Goal: Task Accomplishment & Management: Complete application form

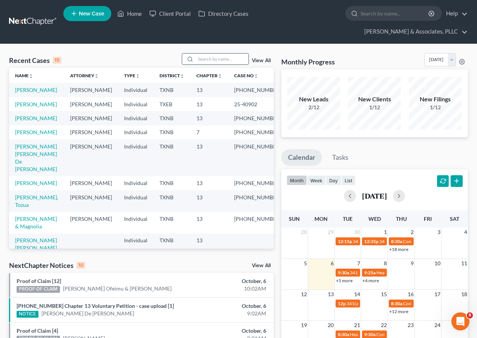
click at [210, 57] on input "search" at bounding box center [222, 59] width 53 height 11
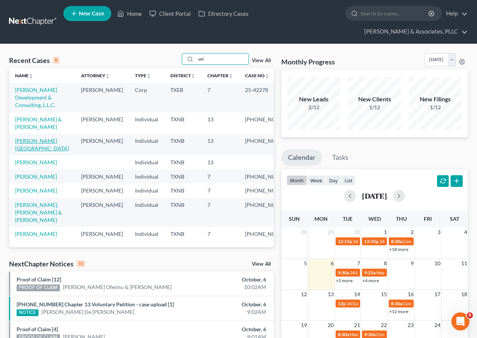
type input "vel"
click at [38, 138] on link "Velasquez, Elvia" at bounding box center [42, 145] width 54 height 14
select select "2"
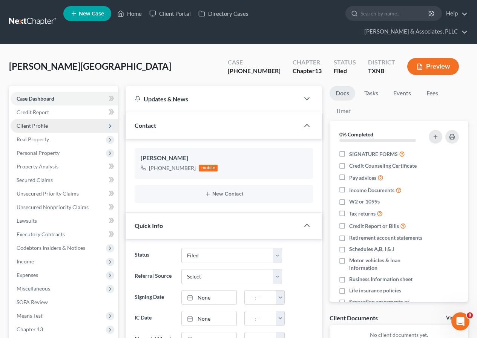
click at [39, 127] on span "Client Profile" at bounding box center [32, 126] width 31 height 6
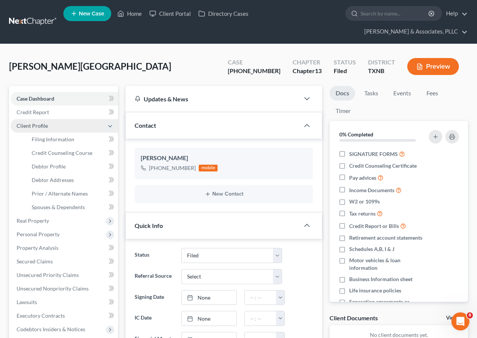
scroll to position [74, 0]
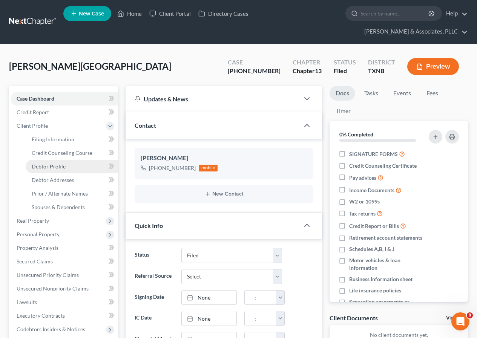
click at [55, 163] on span "Debtor Profile" at bounding box center [49, 166] width 34 height 6
select select "0"
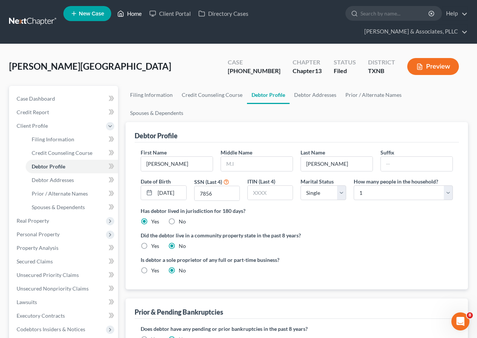
click at [132, 14] on link "Home" at bounding box center [130, 14] width 32 height 14
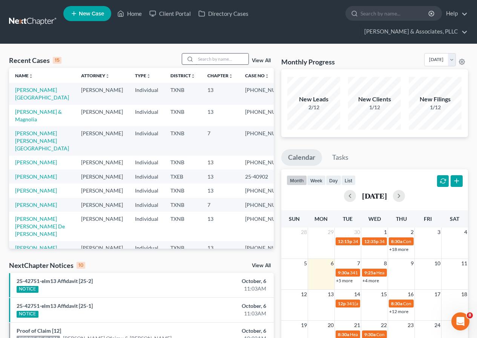
click at [207, 59] on input "search" at bounding box center [222, 59] width 53 height 11
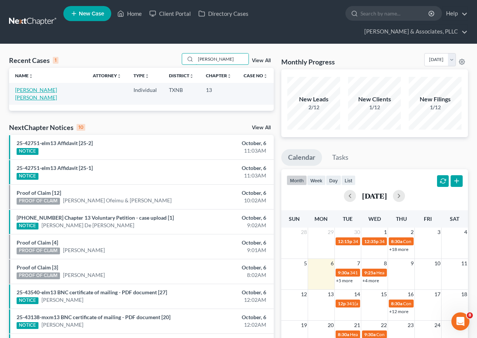
type input "alana"
click at [39, 92] on link "Matlock Frierson, Alana" at bounding box center [36, 94] width 42 height 14
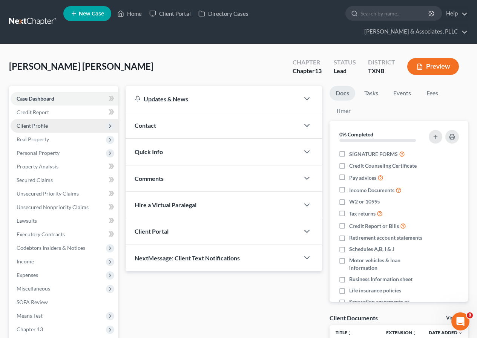
click at [42, 126] on span "Client Profile" at bounding box center [32, 126] width 31 height 6
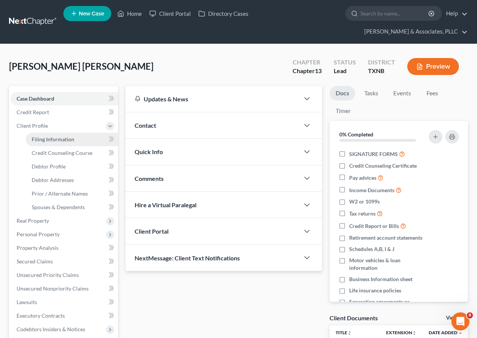
click at [48, 137] on span "Filing Information" at bounding box center [53, 139] width 43 height 6
select select "1"
select select "0"
select select "3"
select select "45"
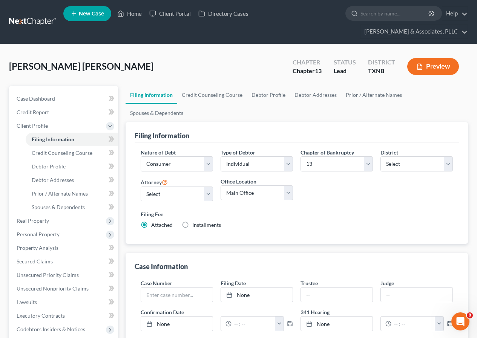
click at [192, 221] on label "Installments Installments" at bounding box center [206, 225] width 29 height 8
click at [195, 221] on input "Installments Installments" at bounding box center [197, 223] width 5 height 5
radio input "true"
radio input "false"
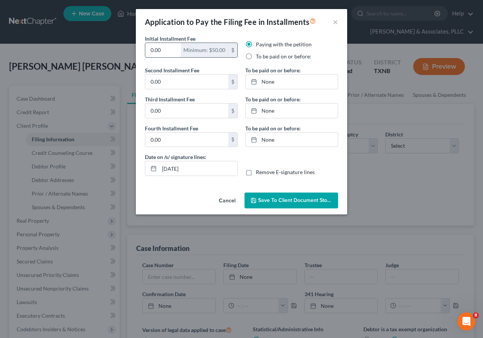
click at [148, 52] on input "0.00" at bounding box center [162, 50] width 35 height 14
type input "50.00"
click at [269, 200] on span "Save to Client Document Storage" at bounding box center [298, 200] width 80 height 6
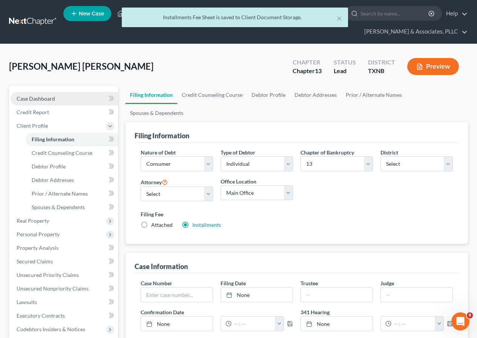
click at [45, 99] on span "Case Dashboard" at bounding box center [36, 98] width 38 height 6
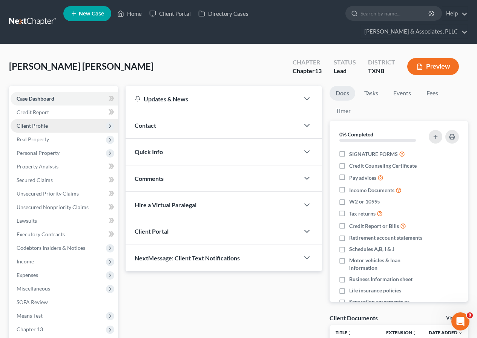
click at [40, 128] on span "Client Profile" at bounding box center [32, 126] width 31 height 6
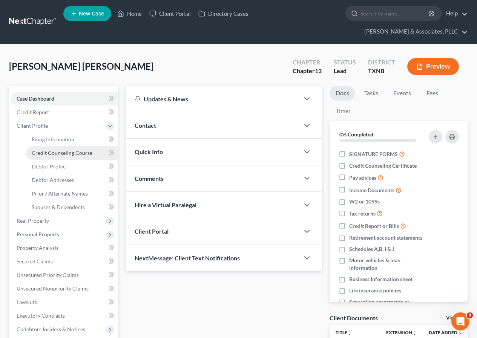
click at [66, 151] on span "Credit Counseling Course" at bounding box center [62, 153] width 61 height 6
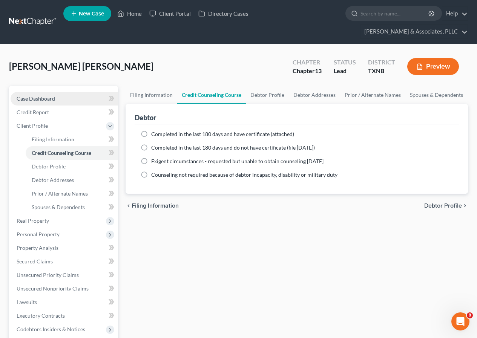
click at [55, 98] on link "Case Dashboard" at bounding box center [65, 99] width 108 height 14
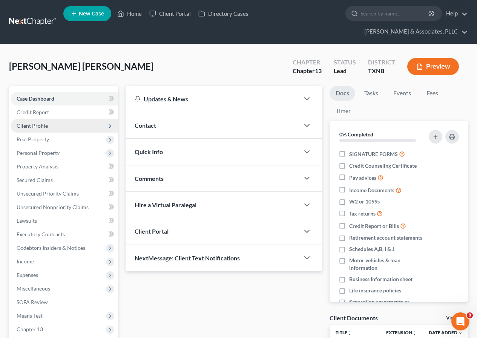
click at [37, 126] on span "Client Profile" at bounding box center [32, 126] width 31 height 6
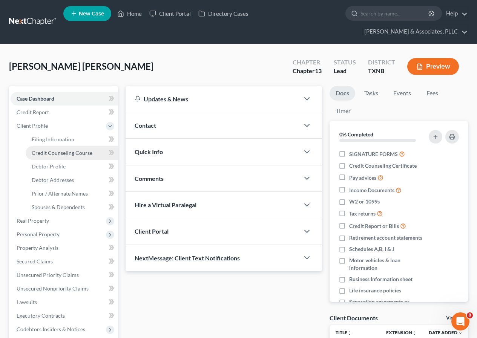
click at [67, 154] on span "Credit Counseling Course" at bounding box center [62, 153] width 61 height 6
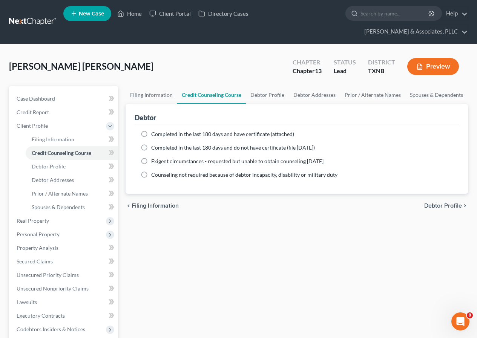
click at [151, 149] on label "Completed in the last 180 days and do not have certificate (file within 14 days)" at bounding box center [233, 148] width 164 height 8
click at [154, 149] on input "Completed in the last 180 days and do not have certificate (file within 14 days)" at bounding box center [156, 146] width 5 height 5
radio input "true"
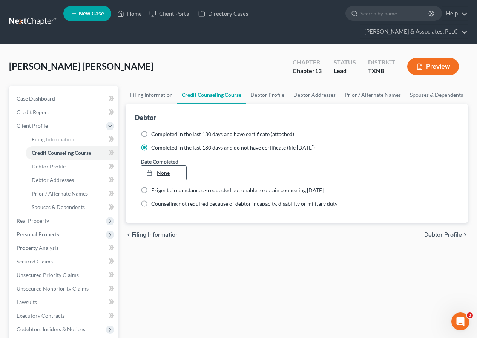
click at [163, 174] on link "None" at bounding box center [163, 173] width 45 height 14
type input "10/6/2025"
click at [50, 98] on span "Case Dashboard" at bounding box center [36, 98] width 38 height 6
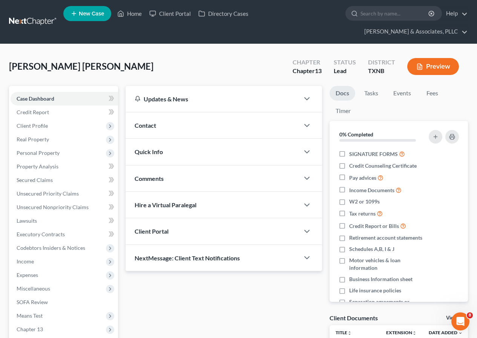
click at [426, 68] on button "Preview" at bounding box center [433, 66] width 52 height 17
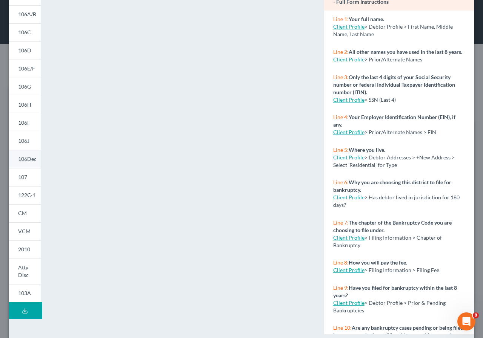
scroll to position [75, 0]
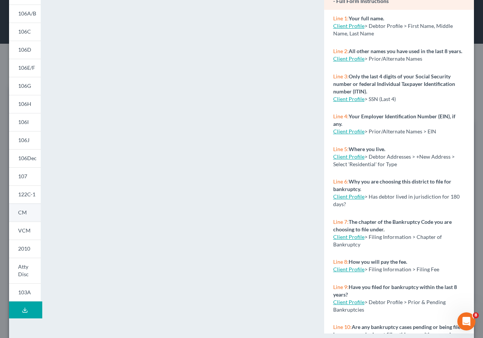
click at [26, 212] on span "CM" at bounding box center [22, 212] width 9 height 6
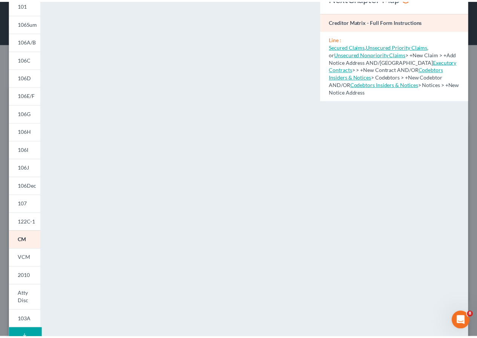
scroll to position [0, 0]
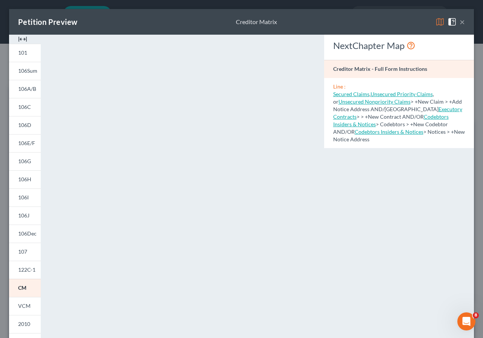
click at [460, 21] on button "×" at bounding box center [462, 21] width 5 height 9
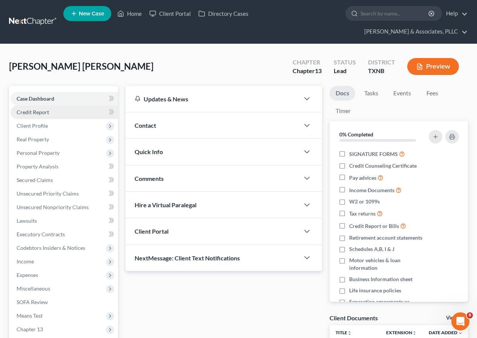
click at [40, 111] on span "Credit Report" at bounding box center [33, 112] width 32 height 6
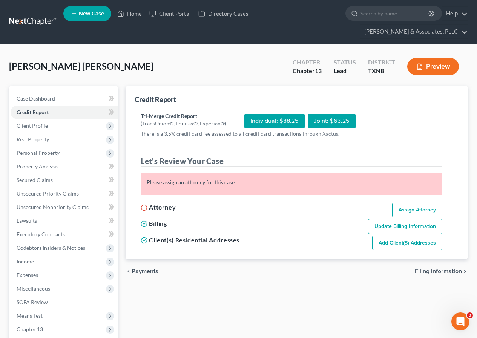
click at [403, 207] on link "Assign Attorney" at bounding box center [417, 210] width 50 height 15
select select "1"
select select "0"
select select "3"
select select "78"
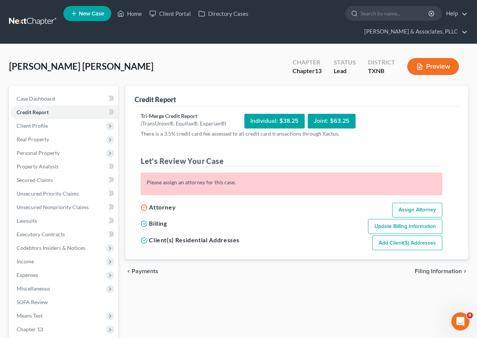
select select "45"
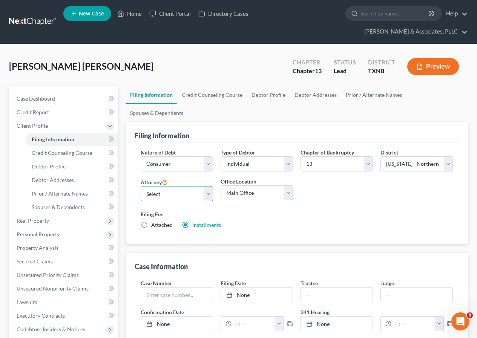
click at [208, 187] on select "Select Andrew Nichols - TXNB Andrew Nichols - TXEB Andrew Nichols - TXNB" at bounding box center [177, 194] width 72 height 15
select select "0"
click at [141, 187] on select "Select Andrew Nichols - TXNB Andrew Nichols - TXEB Andrew Nichols - TXNB" at bounding box center [177, 194] width 72 height 15
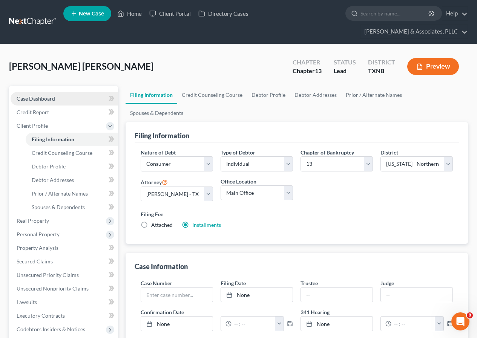
click at [40, 96] on span "Case Dashboard" at bounding box center [36, 98] width 38 height 6
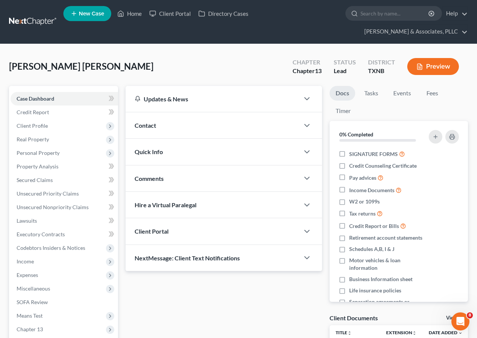
click at [425, 69] on button "Preview" at bounding box center [433, 66] width 52 height 17
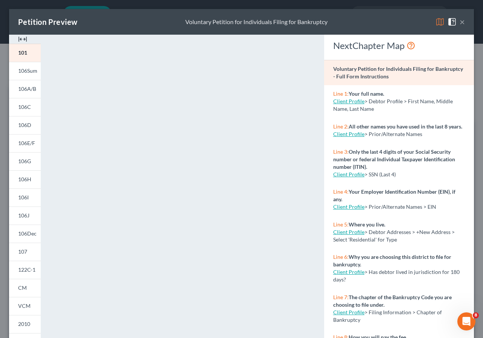
drag, startPoint x: 458, startPoint y: 20, endPoint x: 299, endPoint y: 71, distance: 166.4
click at [452, 21] on div "×" at bounding box center [449, 21] width 29 height 9
click at [460, 20] on button "×" at bounding box center [462, 21] width 5 height 9
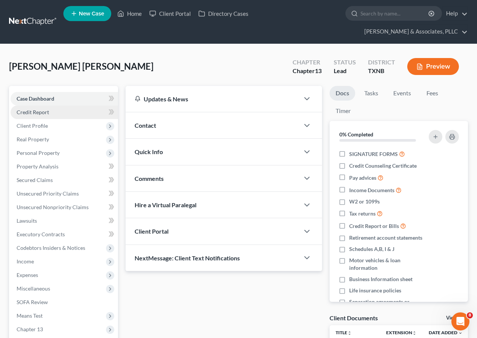
click at [47, 114] on span "Credit Report" at bounding box center [33, 112] width 32 height 6
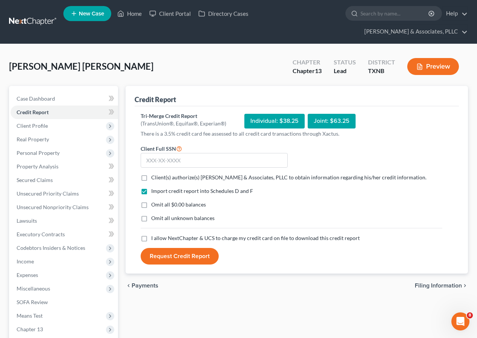
click at [151, 205] on label "Omit all $0.00 balances" at bounding box center [178, 205] width 55 height 8
click at [154, 205] on input "Omit all $0.00 balances" at bounding box center [156, 203] width 5 height 5
checkbox input "true"
click at [151, 179] on label "Client(s) authorize(s) Andrew Nichols & Associates, PLLC to obtain information …" at bounding box center [288, 178] width 275 height 8
click at [154, 179] on input "Client(s) authorize(s) Andrew Nichols & Associates, PLLC to obtain information …" at bounding box center [156, 176] width 5 height 5
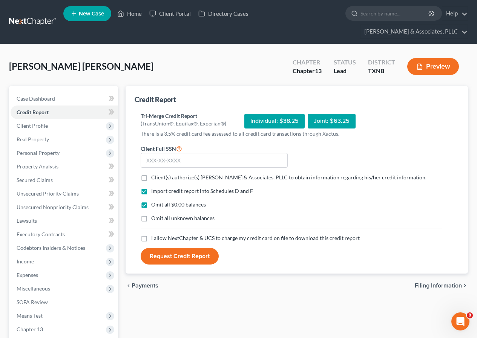
checkbox input "true"
click at [151, 239] on label "I allow NextChapter & UCS to charge my credit card on file to download this cre…" at bounding box center [255, 239] width 209 height 8
click at [154, 239] on input "I allow NextChapter & UCS to charge my credit card on file to download this cre…" at bounding box center [156, 237] width 5 height 5
checkbox input "true"
click at [172, 161] on input "text" at bounding box center [214, 160] width 147 height 15
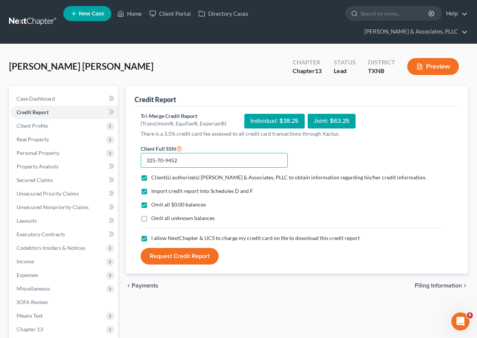
type input "325-70-9452"
click at [181, 256] on button "Request Credit Report" at bounding box center [180, 256] width 78 height 17
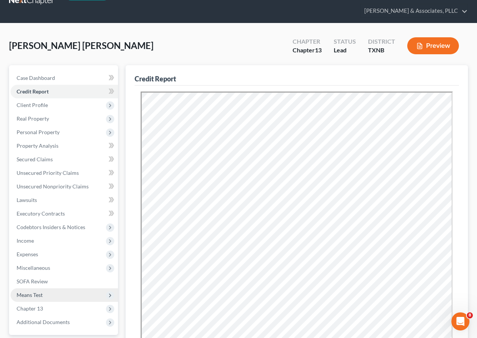
scroll to position [38, 0]
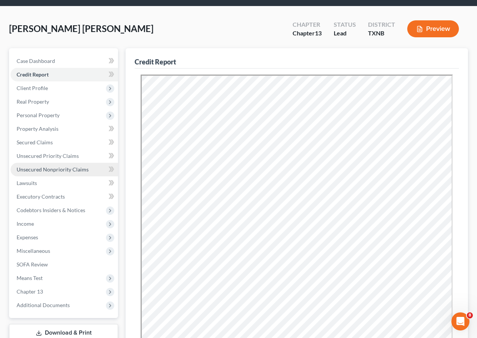
click at [81, 171] on span "Unsecured Nonpriority Claims" at bounding box center [53, 169] width 72 height 6
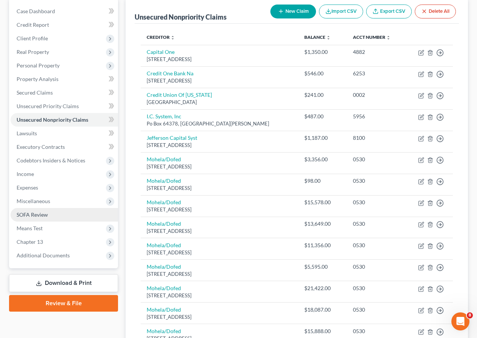
scroll to position [75, 0]
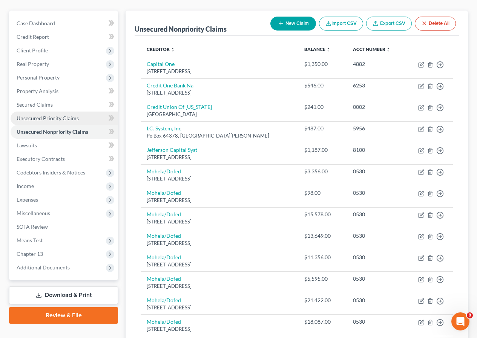
click at [59, 120] on span "Unsecured Priority Claims" at bounding box center [48, 118] width 62 height 6
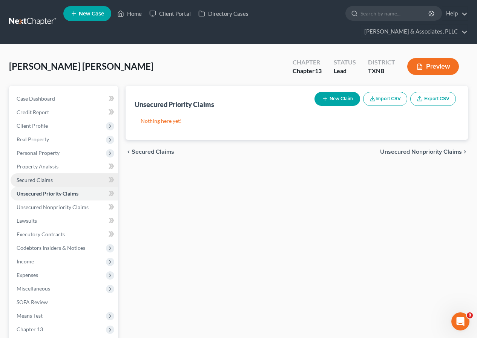
click at [49, 177] on span "Secured Claims" at bounding box center [35, 180] width 36 height 6
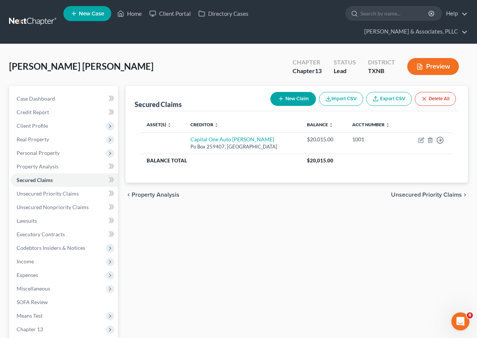
click at [436, 69] on button "Preview" at bounding box center [433, 66] width 52 height 17
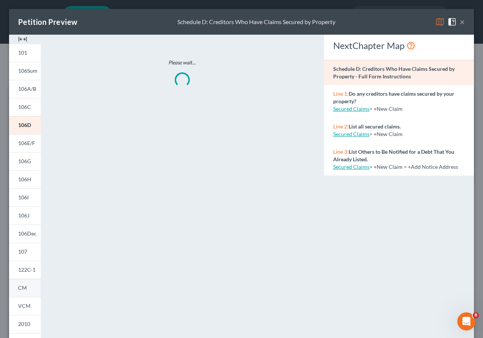
click at [27, 288] on link "CM" at bounding box center [25, 288] width 32 height 18
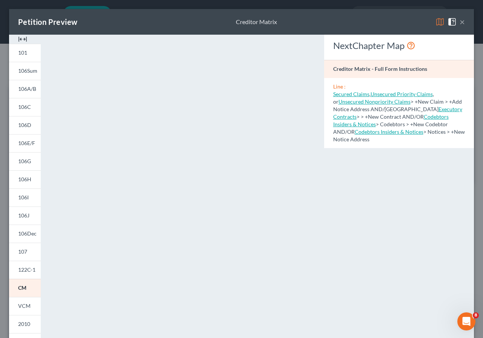
click at [460, 20] on button "×" at bounding box center [462, 21] width 5 height 9
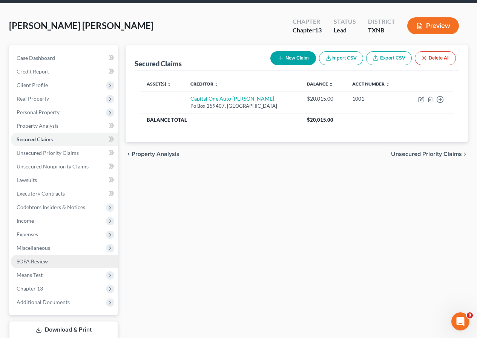
scroll to position [90, 0]
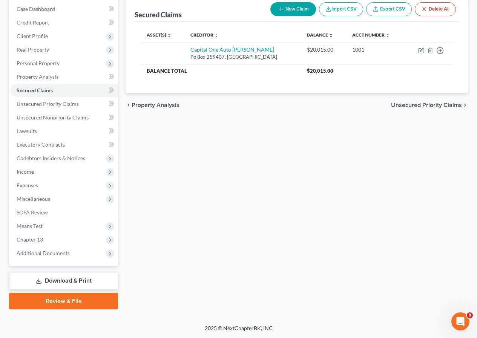
click at [65, 303] on link "Review & File" at bounding box center [63, 301] width 109 height 17
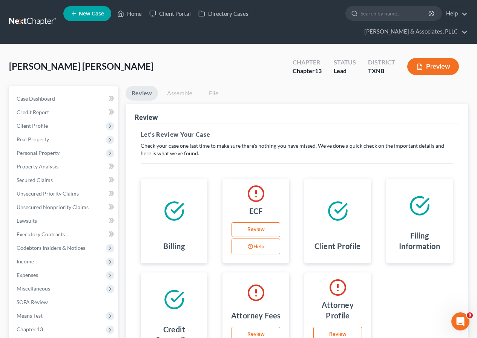
click at [253, 229] on link "Review" at bounding box center [256, 230] width 49 height 15
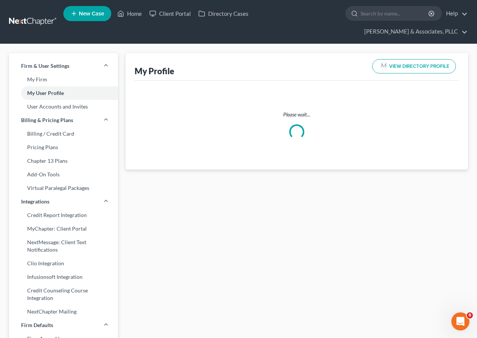
select select "45"
select select "78"
select select "attorney"
select select "0"
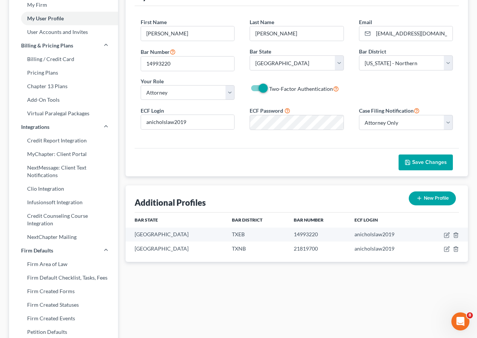
scroll to position [75, 0]
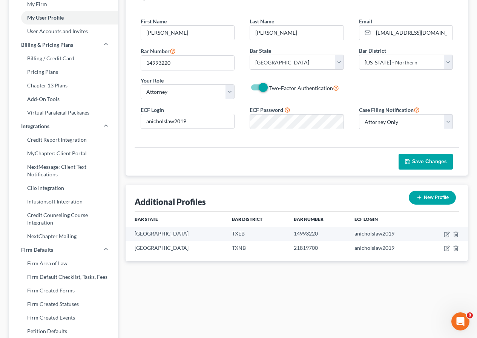
click at [423, 162] on span "Save Changes" at bounding box center [429, 161] width 35 height 6
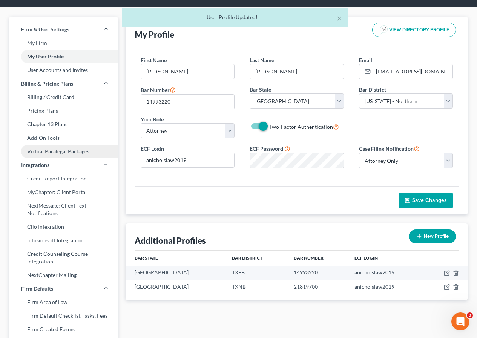
scroll to position [0, 0]
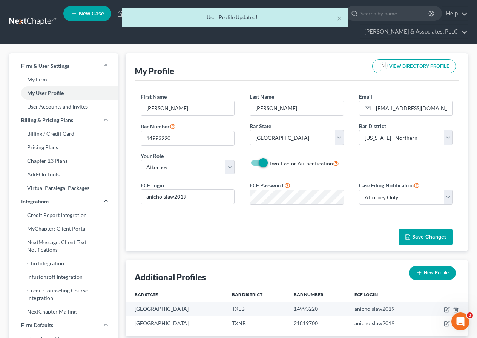
click at [112, 40] on nav "Home New Case Client Portal Directory Cases Andrew Nichols & Associates, PLLC a…" at bounding box center [238, 22] width 477 height 44
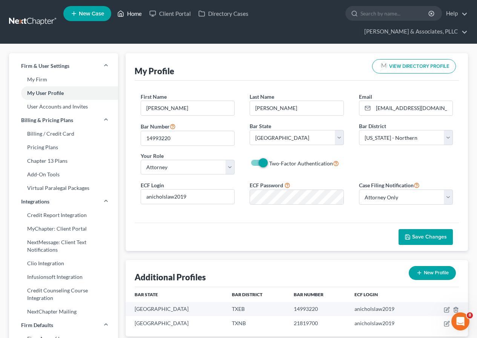
click at [130, 14] on link "Home" at bounding box center [130, 14] width 32 height 14
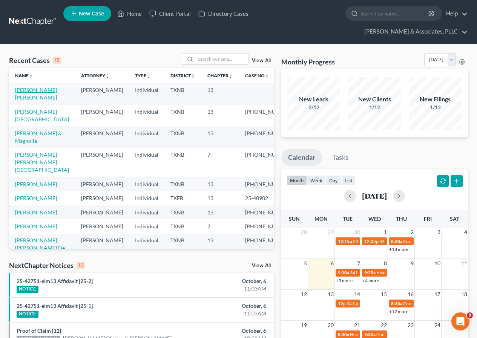
click at [43, 91] on link "Matlock Frierson, Alana" at bounding box center [36, 94] width 42 height 14
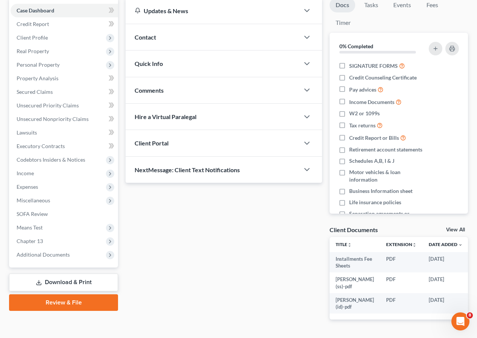
scroll to position [131, 0]
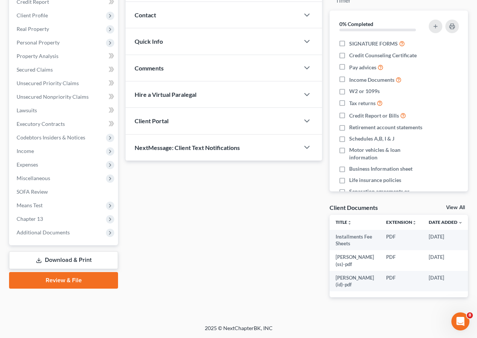
click at [67, 272] on link "Review & File" at bounding box center [63, 280] width 109 height 17
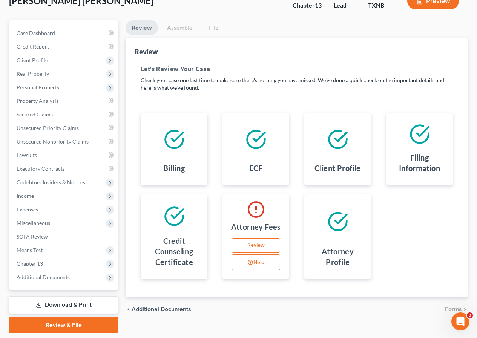
scroll to position [90, 0]
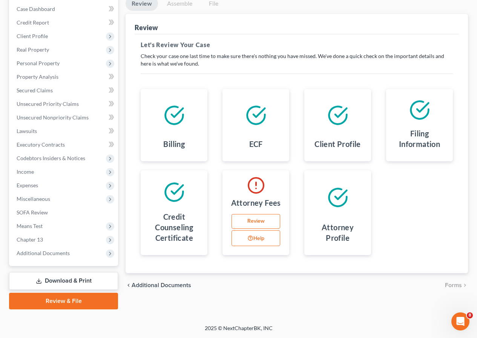
click at [253, 222] on link "Review" at bounding box center [256, 221] width 49 height 15
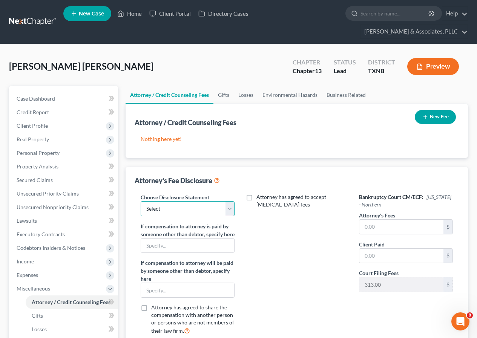
click at [231, 212] on select "Select Disclosure" at bounding box center [188, 208] width 94 height 15
select select "0"
click at [141, 201] on select "Select Disclosure" at bounding box center [188, 208] width 94 height 15
click at [362, 227] on input "text" at bounding box center [402, 227] width 84 height 14
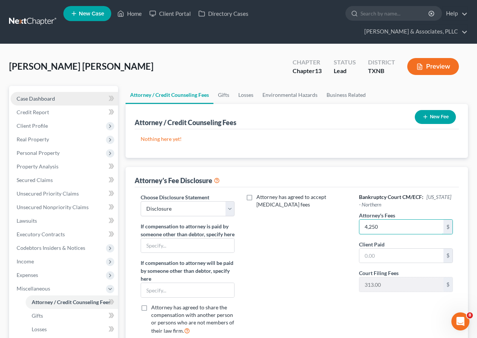
type input "4,250"
click at [51, 99] on span "Case Dashboard" at bounding box center [36, 98] width 38 height 6
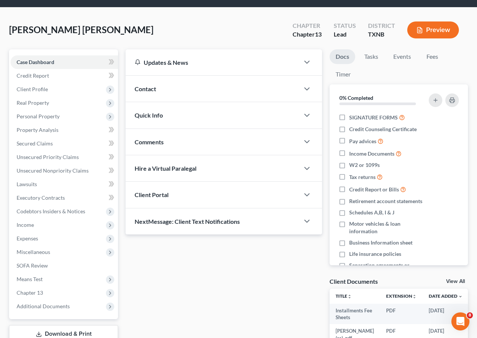
scroll to position [131, 0]
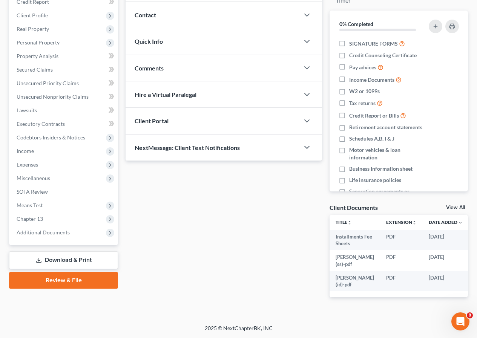
click at [65, 272] on link "Review & File" at bounding box center [63, 280] width 109 height 17
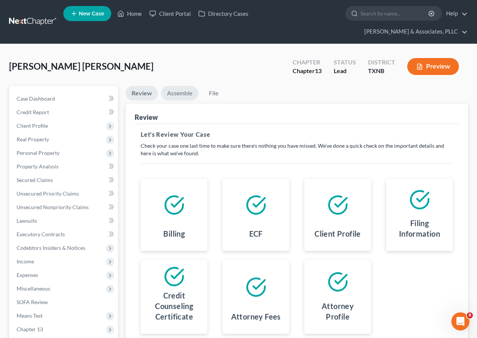
click at [183, 94] on link "Assemble" at bounding box center [179, 93] width 37 height 15
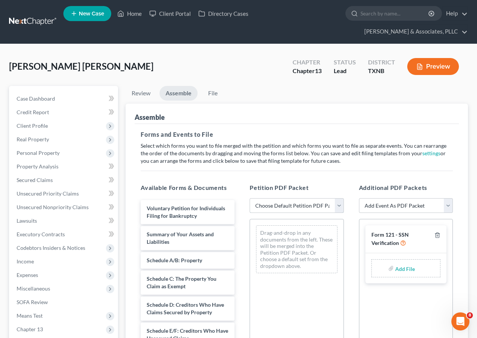
click at [342, 203] on select "Choose Default Petition PDF Packet Complete Bankruptcy Petition (all forms and …" at bounding box center [297, 205] width 94 height 15
select select "2"
click at [250, 198] on select "Choose Default Petition PDF Packet Complete Bankruptcy Petition (all forms and …" at bounding box center [297, 205] width 94 height 15
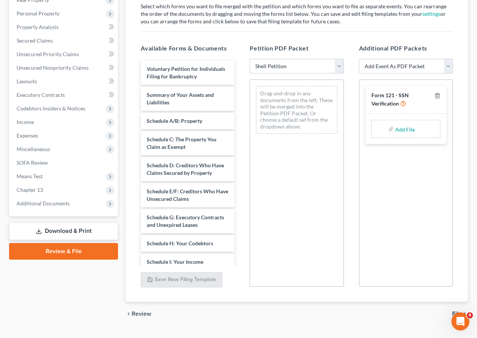
scroll to position [156, 0]
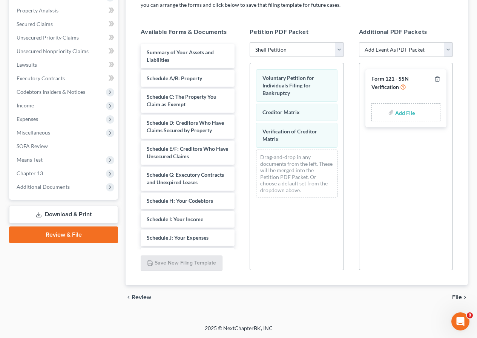
click at [456, 296] on span "File" at bounding box center [457, 298] width 10 height 6
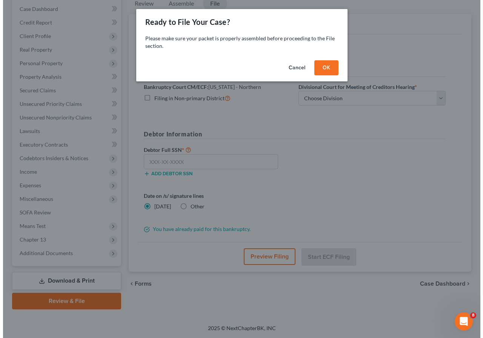
scroll to position [90, 0]
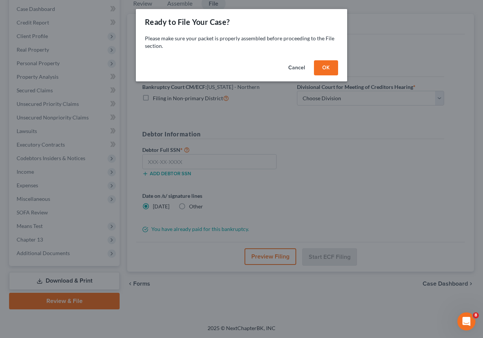
click at [328, 70] on button "OK" at bounding box center [326, 67] width 24 height 15
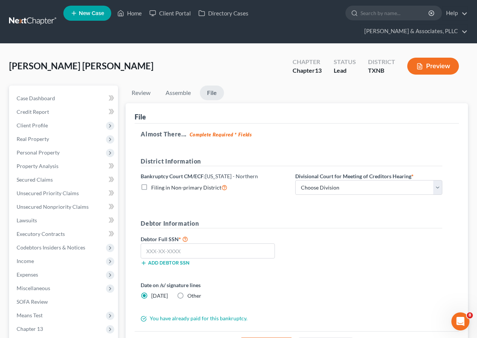
scroll to position [0, 0]
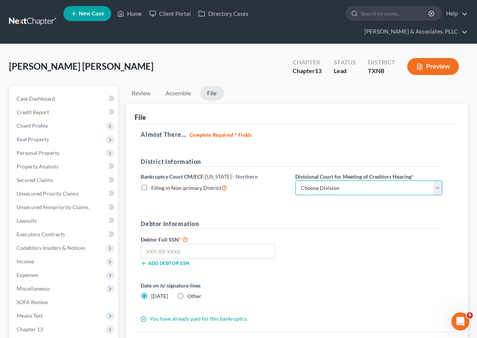
drag, startPoint x: 437, startPoint y: 192, endPoint x: 430, endPoint y: 194, distance: 6.7
click at [437, 192] on select "Choose Division Abilene Amarillo Dallas Fort Worth Lubbock San Angelo Witchita …" at bounding box center [368, 188] width 147 height 15
select select "3"
click at [295, 181] on select "Choose Division Abilene Amarillo Dallas Fort Worth Lubbock San Angelo Witchita …" at bounding box center [368, 188] width 147 height 15
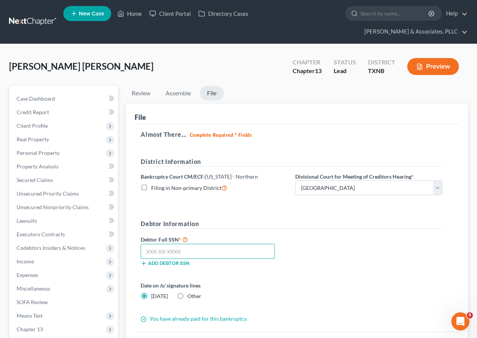
click at [173, 255] on input "text" at bounding box center [208, 251] width 134 height 15
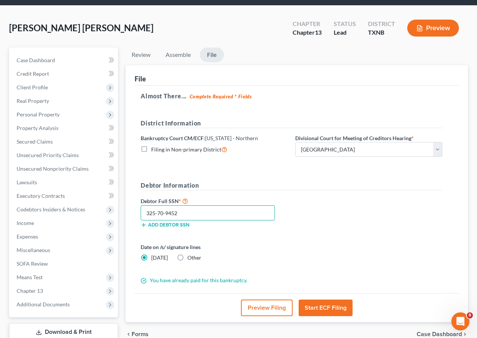
scroll to position [75, 0]
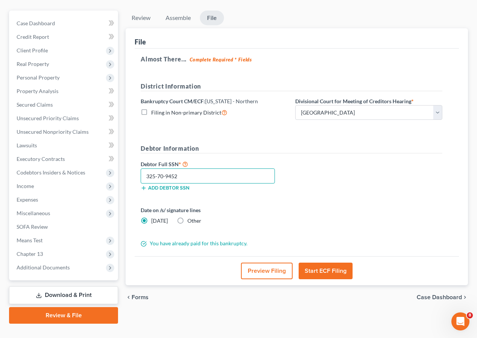
type input "325-70-9452"
click at [318, 269] on button "Start ECF Filing" at bounding box center [326, 271] width 54 height 17
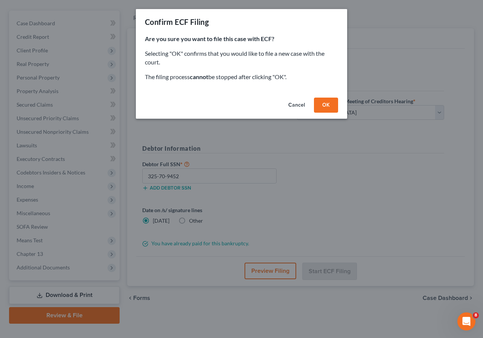
click at [327, 109] on button "OK" at bounding box center [326, 105] width 24 height 15
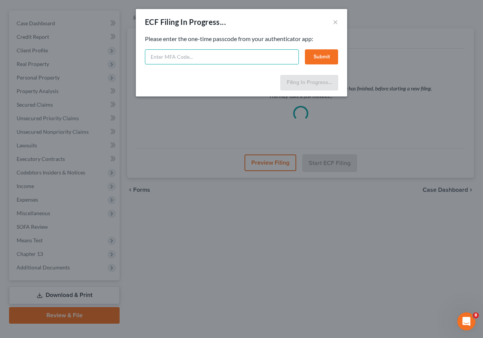
click at [192, 57] on input "text" at bounding box center [222, 56] width 154 height 15
type input "723501"
click at [327, 55] on button "Submit" at bounding box center [321, 56] width 33 height 15
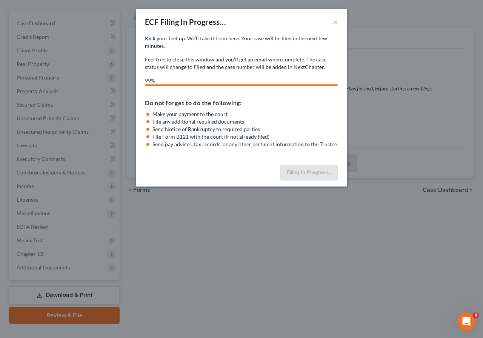
select select "3"
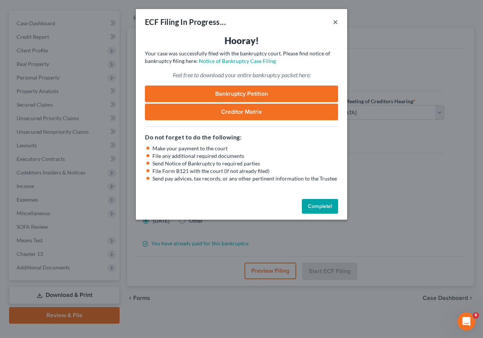
click at [337, 18] on button "×" at bounding box center [335, 21] width 5 height 9
